Goal: Task Accomplishment & Management: Use online tool/utility

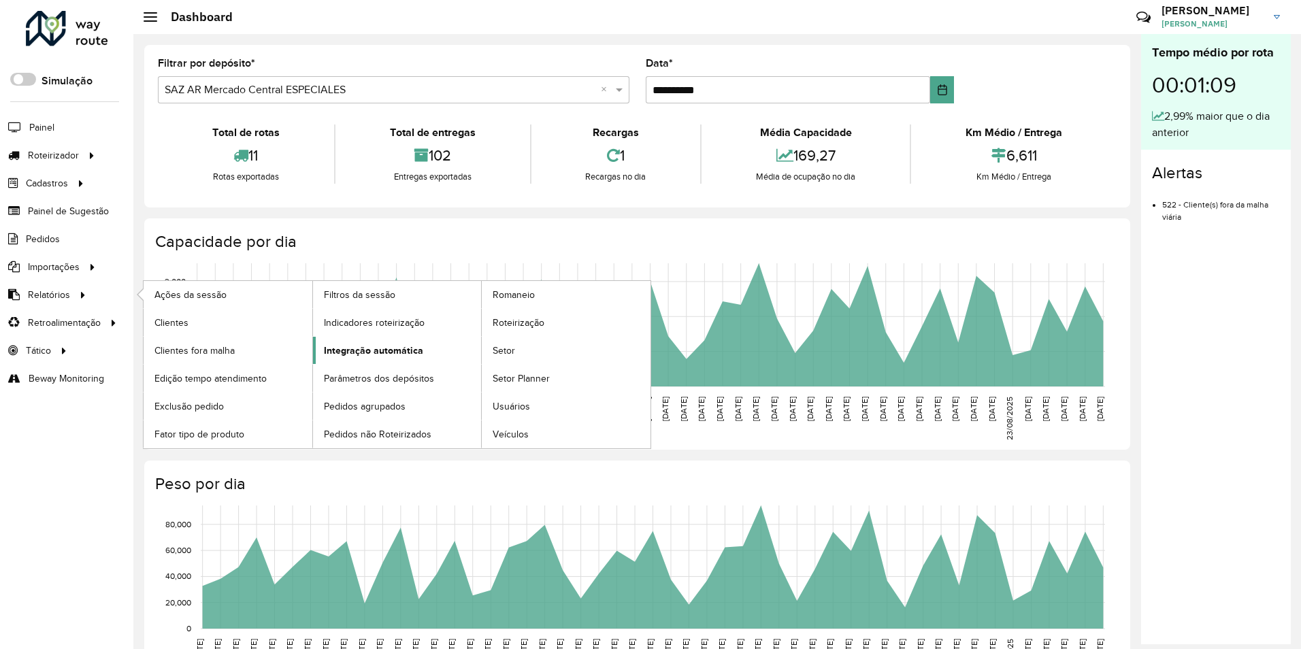
click at [348, 351] on span "Integração automática" at bounding box center [373, 351] width 99 height 14
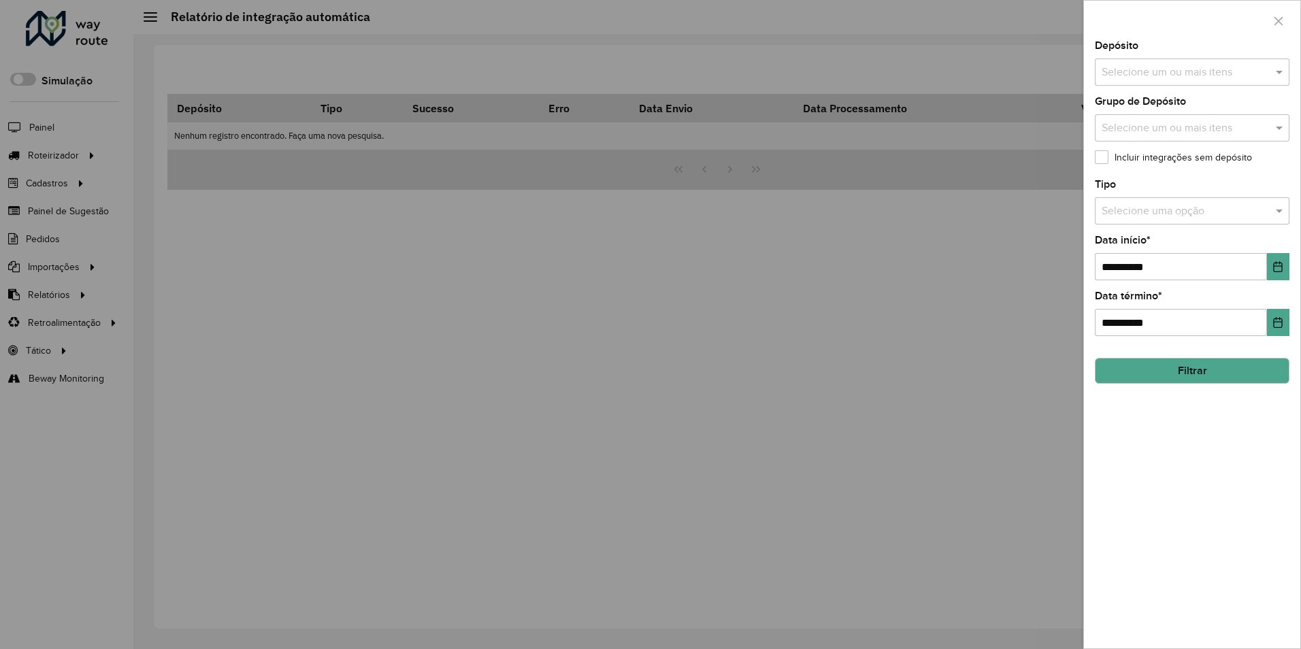
click at [1172, 73] on input "text" at bounding box center [1185, 73] width 174 height 16
type input "******"
click at [1164, 38] on div at bounding box center [1192, 21] width 216 height 40
click at [1200, 161] on label "Incluir integrações sem depósito" at bounding box center [1173, 157] width 157 height 14
click at [1276, 328] on icon "Choose Date" at bounding box center [1278, 322] width 9 height 11
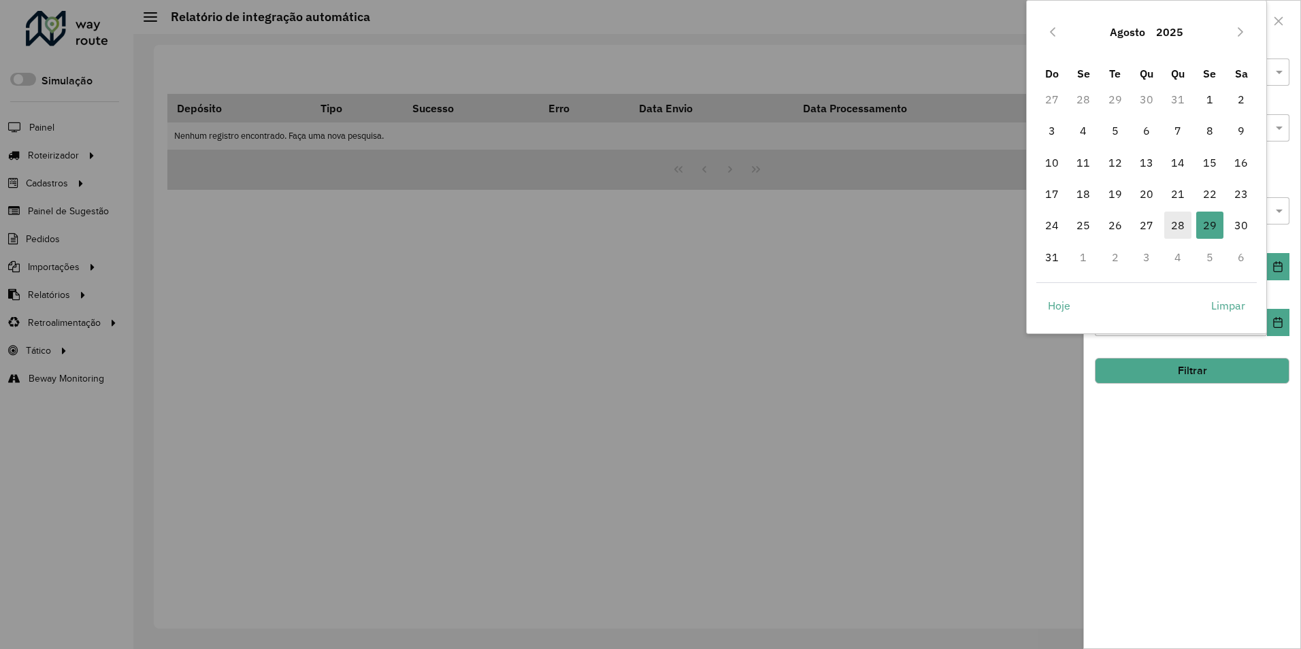
click at [1181, 231] on span "28" at bounding box center [1177, 225] width 27 height 27
type input "**********"
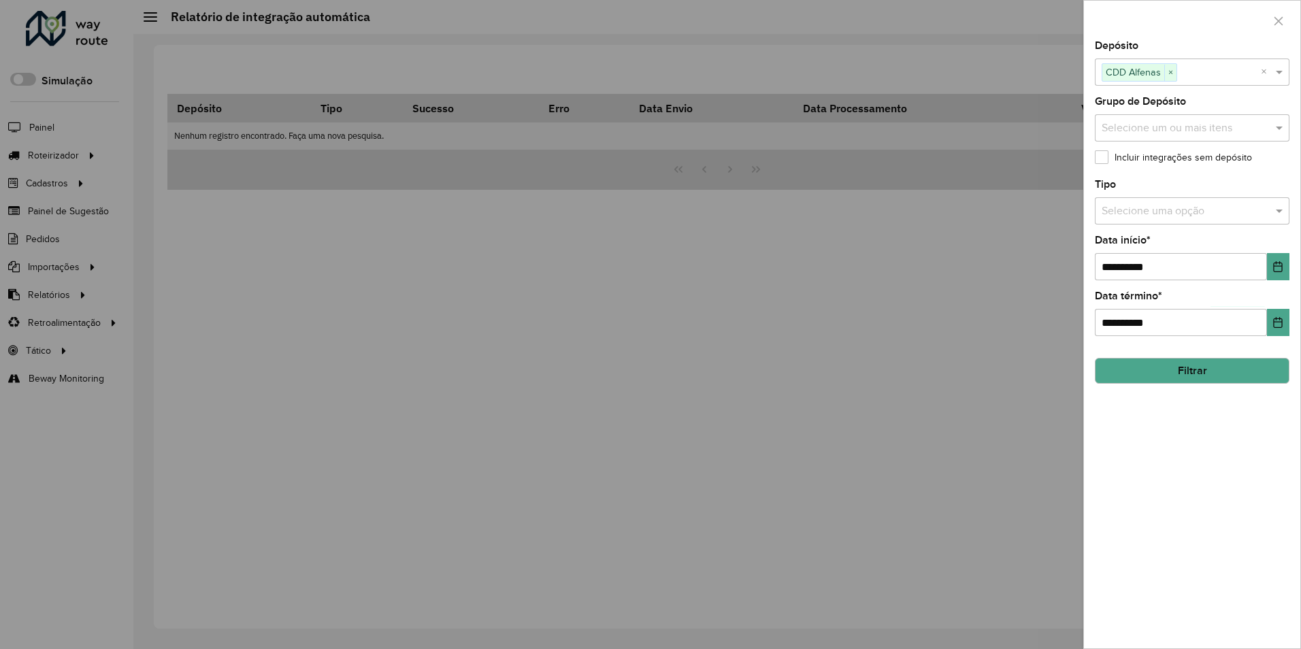
click at [1206, 377] on button "Filtrar" at bounding box center [1192, 371] width 195 height 26
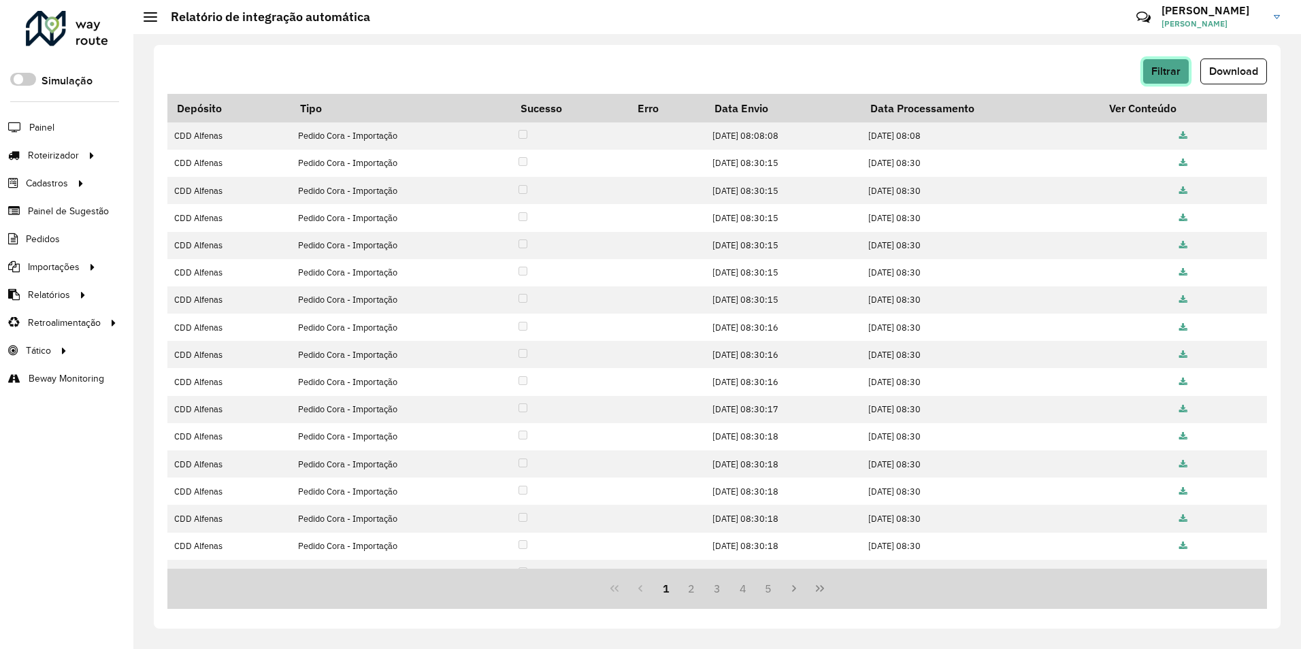
click at [1156, 73] on span "Filtrar" at bounding box center [1165, 71] width 29 height 12
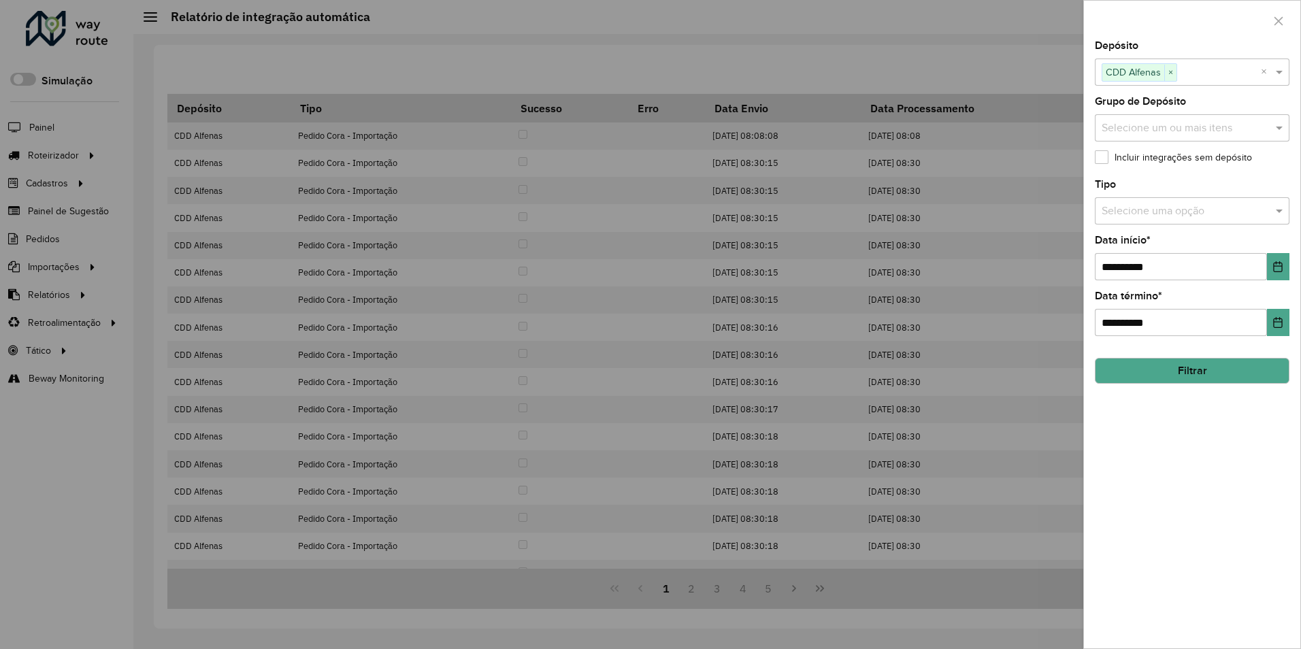
click at [1178, 210] on input "text" at bounding box center [1179, 211] width 154 height 16
type input "*****"
click at [1176, 370] on button "Filtrar" at bounding box center [1192, 371] width 195 height 26
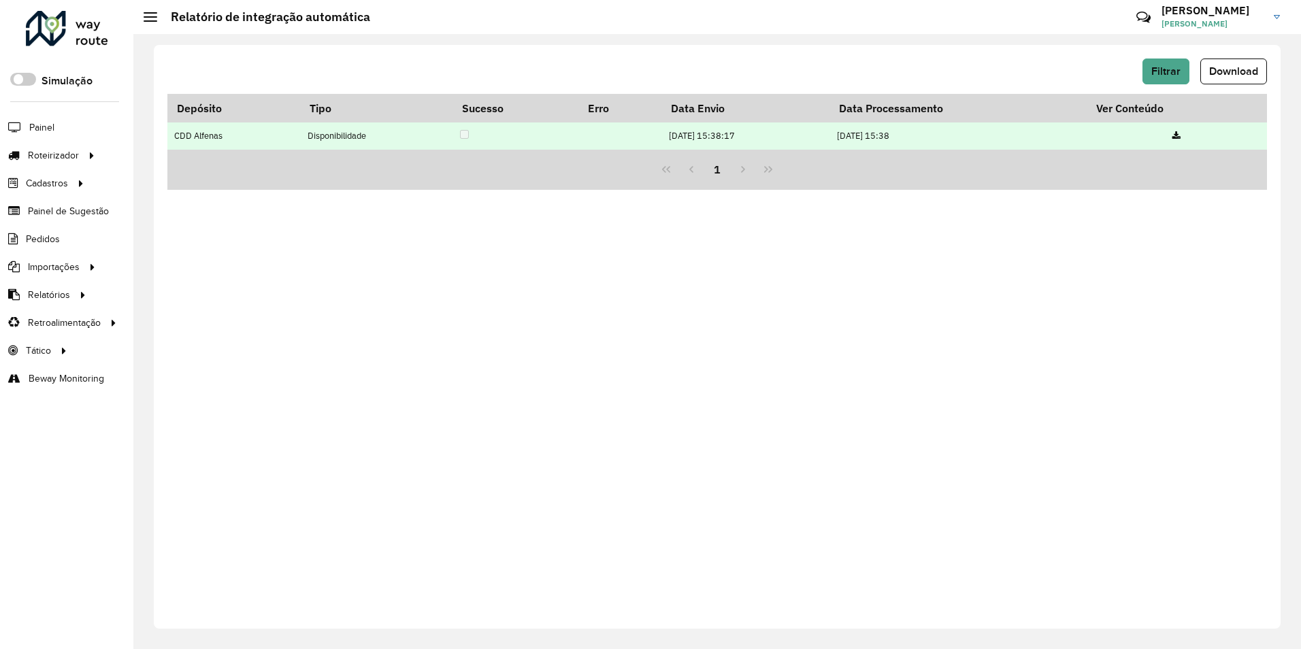
click at [1181, 130] on link at bounding box center [1176, 136] width 8 height 12
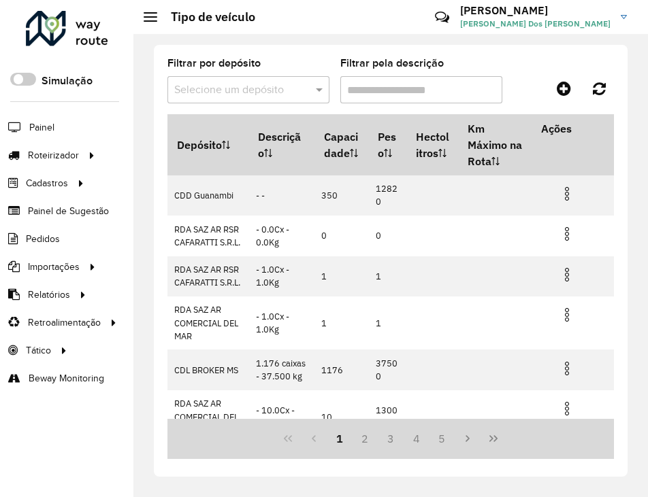
click at [263, 90] on input "text" at bounding box center [234, 90] width 121 height 16
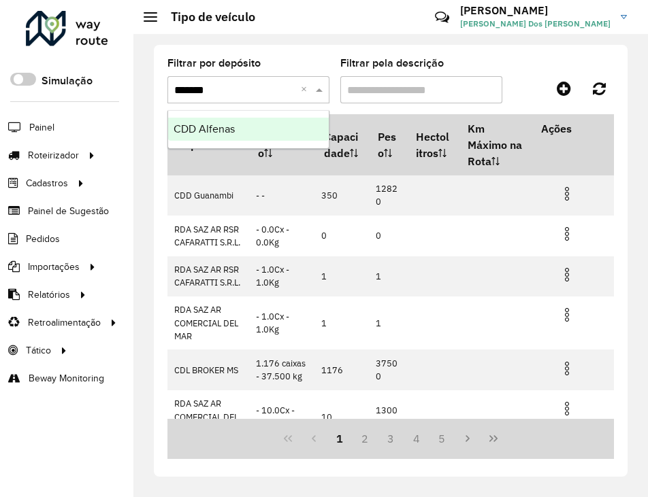
type input "********"
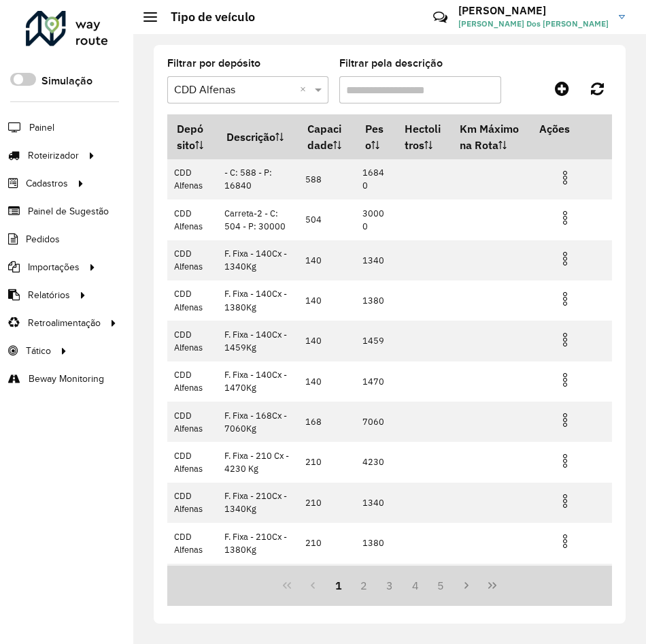
click at [154, 16] on span at bounding box center [151, 16] width 14 height 1
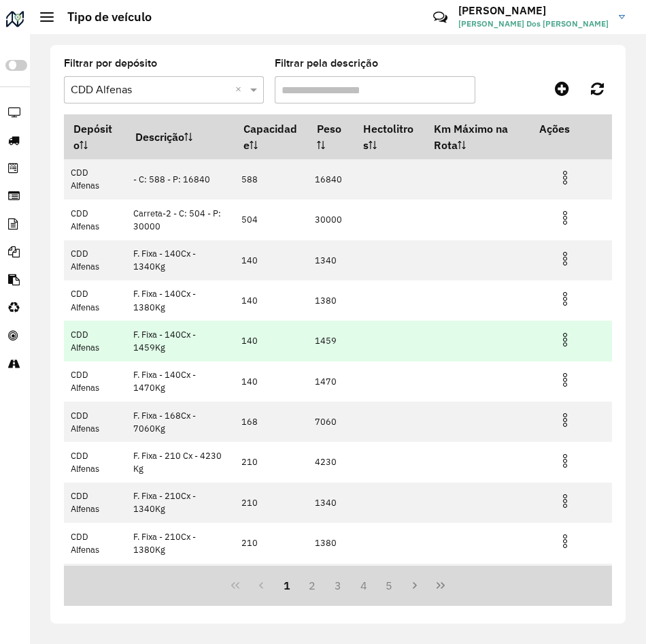
drag, startPoint x: 139, startPoint y: 327, endPoint x: 125, endPoint y: 328, distance: 14.4
click at [125, 328] on tr "CDD [PERSON_NAME] - 140Cx - 1459Kg 140 1459" at bounding box center [338, 340] width 548 height 40
copy tr "F. Fixa"
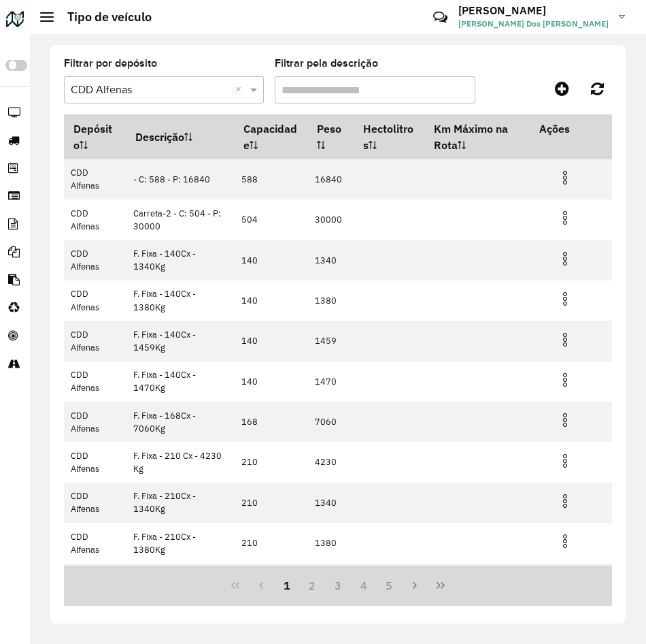
click at [359, 86] on input "Filtrar pela descrição" at bounding box center [375, 89] width 200 height 27
paste input "********"
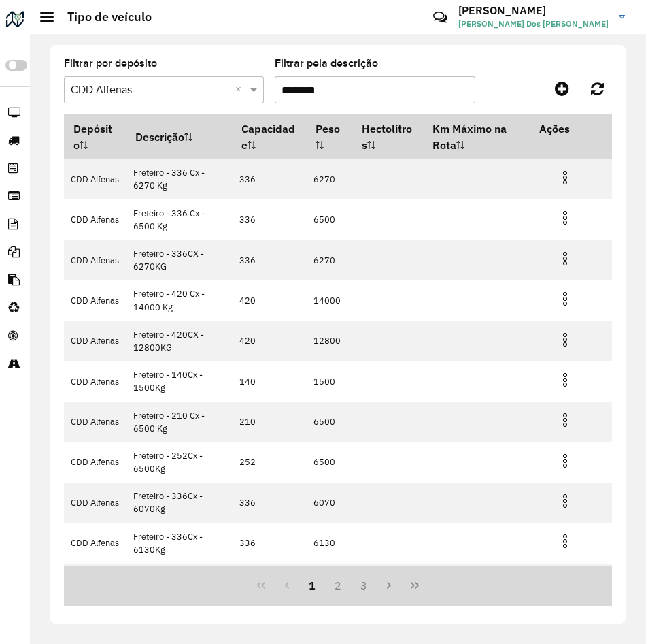
type input "********"
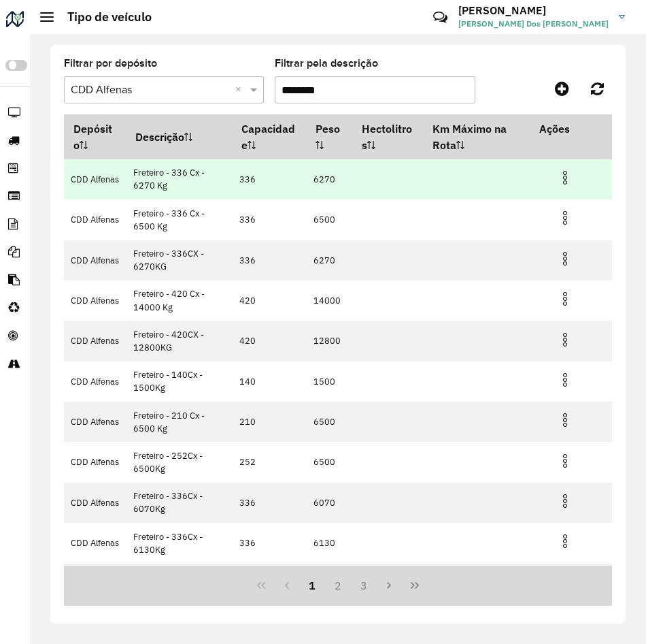
click at [178, 172] on td "Freteiro - 336 Cx - 6270 Kg" at bounding box center [180, 179] width 106 height 40
click at [143, 186] on td "Freteiro - 336 Cx - 6270 Kg" at bounding box center [180, 179] width 106 height 40
click at [145, 173] on td "Freteiro - 336 Cx - 6270 Kg" at bounding box center [180, 179] width 106 height 40
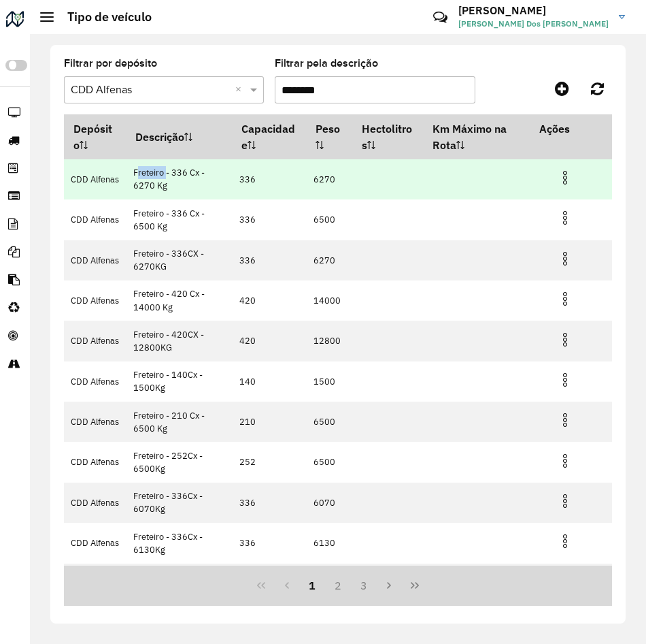
click at [145, 173] on td "Freteiro - 336 Cx - 6270 Kg" at bounding box center [180, 179] width 106 height 40
drag, startPoint x: 145, startPoint y: 173, endPoint x: 180, endPoint y: 170, distance: 35.5
click at [180, 170] on td "Freteiro - 336 Cx - 6270 Kg" at bounding box center [180, 179] width 106 height 40
drag, startPoint x: 180, startPoint y: 170, endPoint x: 140, endPoint y: 184, distance: 42.6
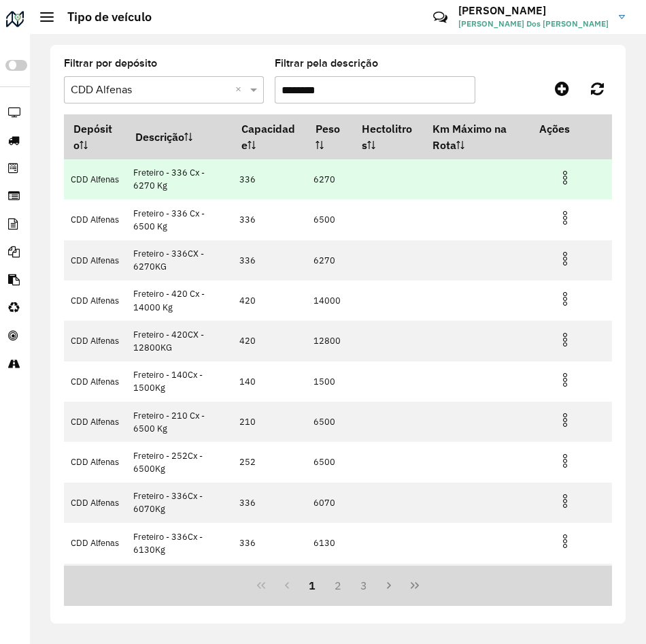
click at [140, 184] on td "Freteiro - 336 Cx - 6270 Kg" at bounding box center [180, 179] width 106 height 40
click at [136, 184] on td "Freteiro - 336 Cx - 6270 Kg" at bounding box center [180, 179] width 106 height 40
click at [152, 175] on td "Freteiro - 336 Cx - 6270 Kg" at bounding box center [180, 179] width 106 height 40
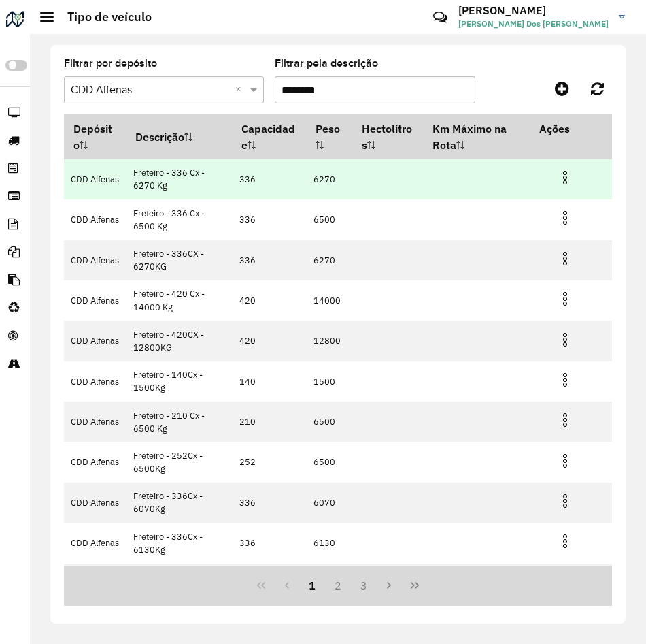
drag, startPoint x: 152, startPoint y: 175, endPoint x: 182, endPoint y: 169, distance: 29.8
click at [182, 169] on td "Freteiro - 336 Cx - 6270 Kg" at bounding box center [180, 179] width 106 height 40
drag, startPoint x: 182, startPoint y: 169, endPoint x: 139, endPoint y: 186, distance: 45.5
click at [139, 186] on td "Freteiro - 336 Cx - 6270 Kg" at bounding box center [180, 179] width 106 height 40
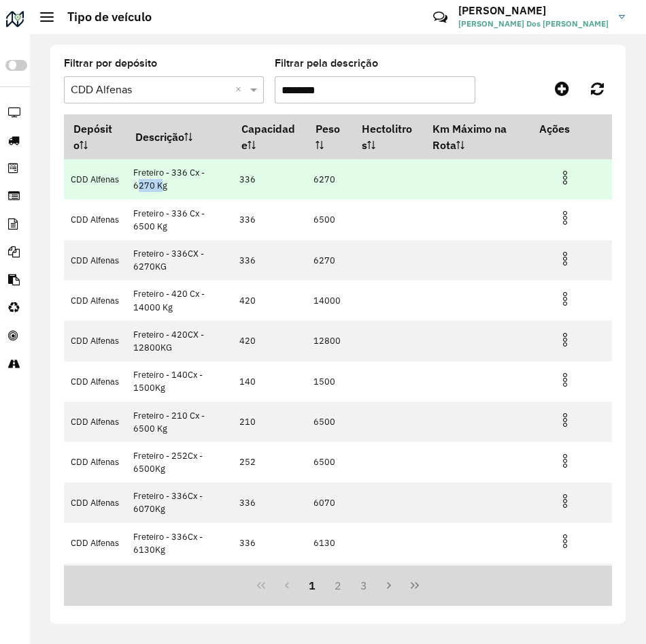
click at [139, 186] on td "Freteiro - 336 Cx - 6270 Kg" at bounding box center [180, 179] width 106 height 40
